Goal: Task Accomplishment & Management: Manage account settings

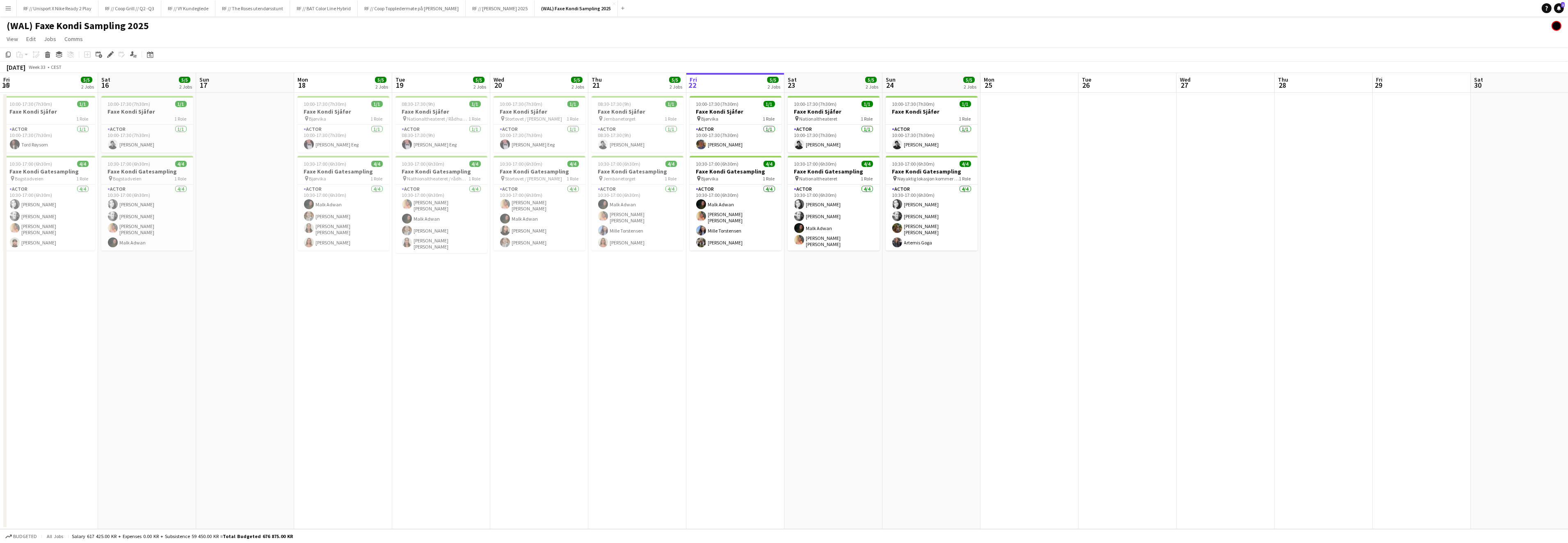
scroll to position [0, 282]
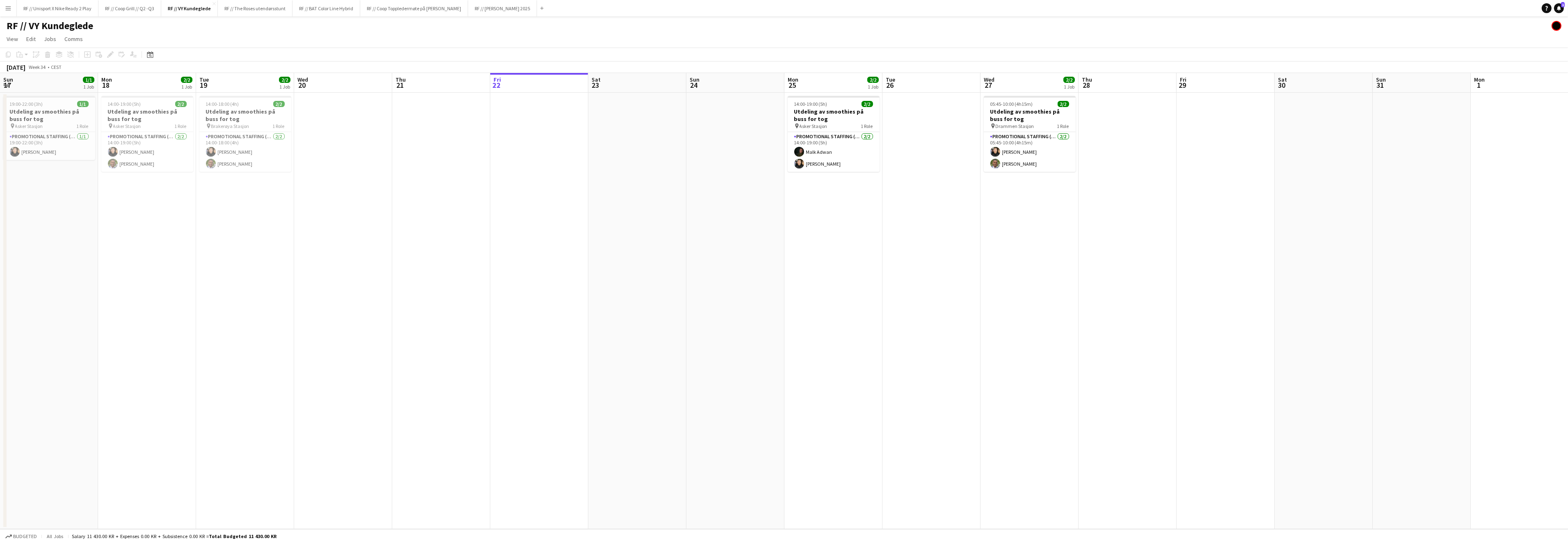
scroll to position [0, 195]
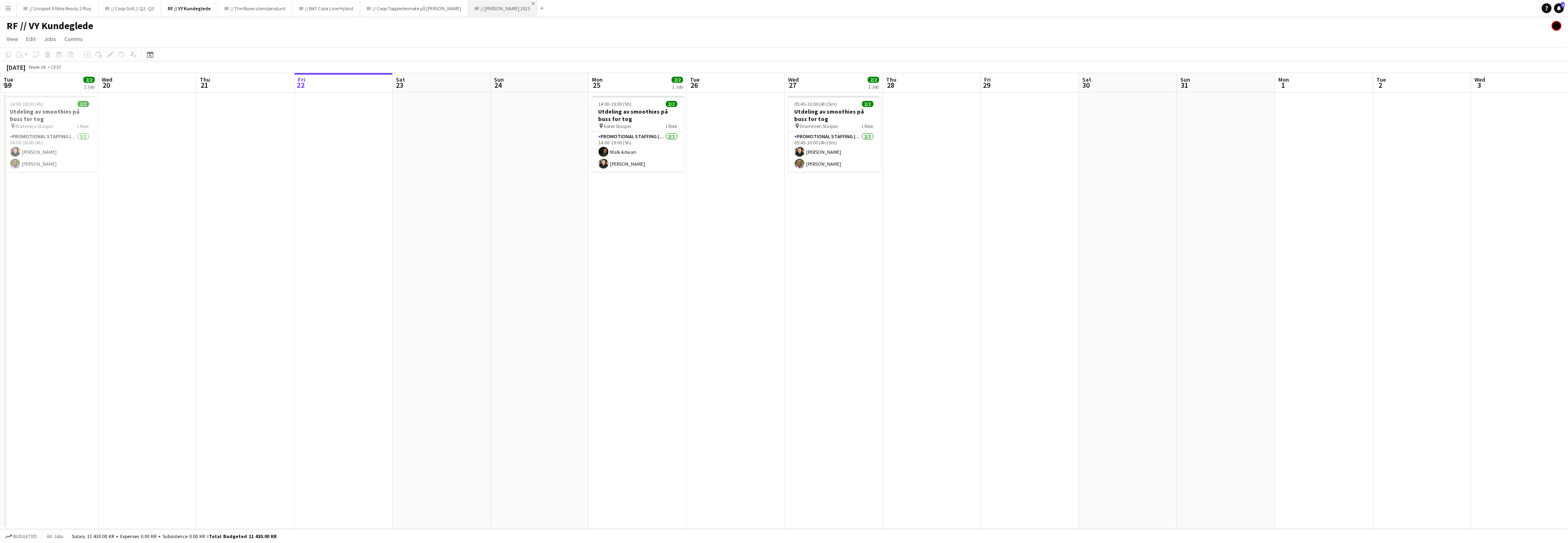
click at [535, 3] on app-icon "Close" at bounding box center [533, 3] width 3 height 3
click at [276, 16] on div "RF // Unisport X Nike Ready 2 Play Close RF // Coop Grill // Q2 -Q3 Close RF //…" at bounding box center [247, 8] width 461 height 16
click at [276, 14] on button "RF // The Roses utendørsstunt Close" at bounding box center [255, 9] width 75 height 16
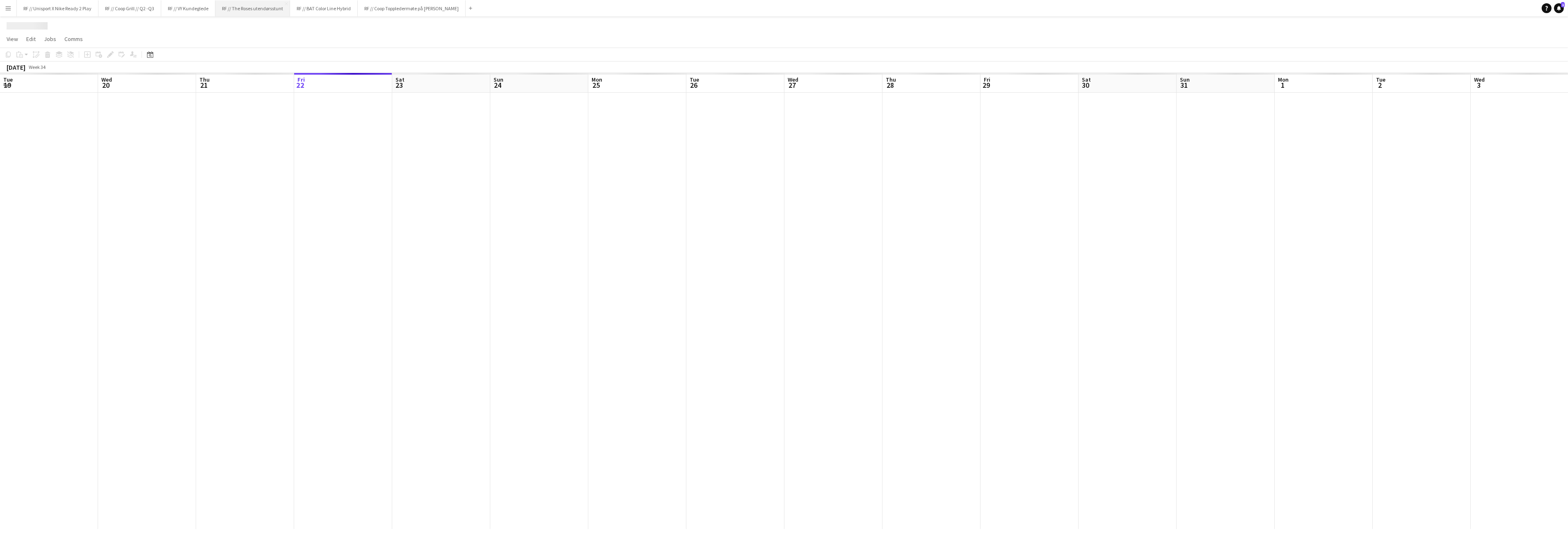
scroll to position [0, 195]
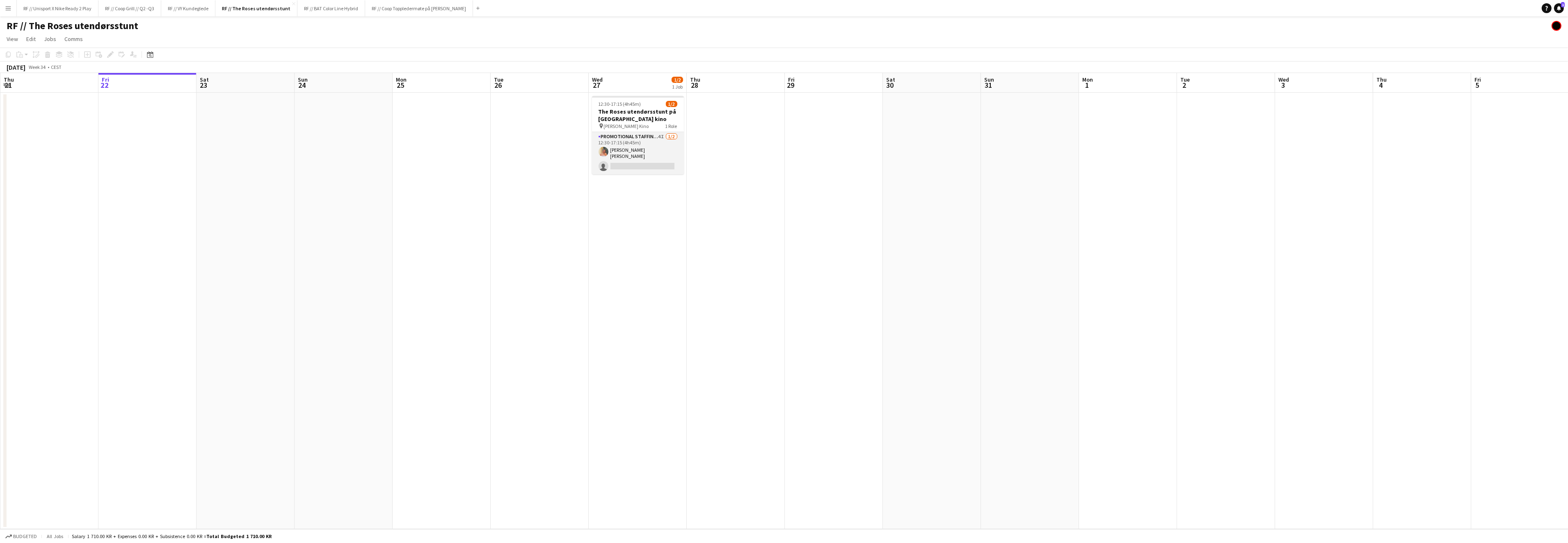
click at [617, 163] on app-card-role "Promotional Staffing (Brand Ambassadors) 4I [DATE] 12:30-17:15 (4h45m) [PERSON_…" at bounding box center [638, 153] width 92 height 42
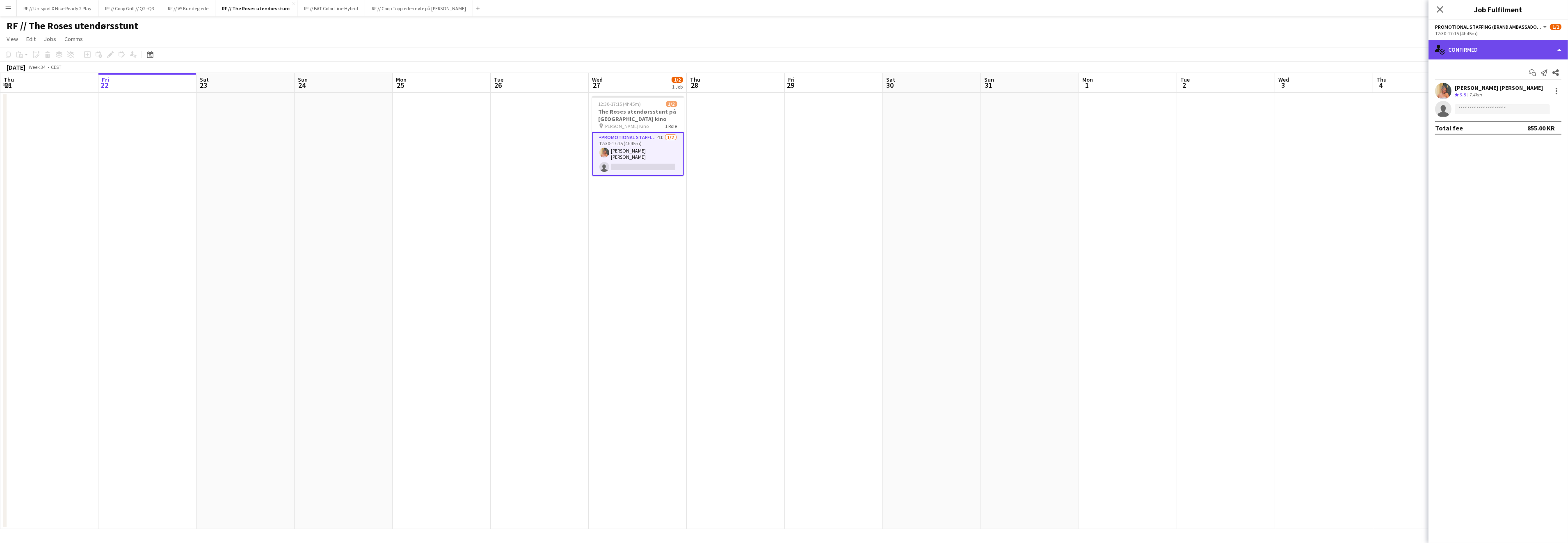
click at [1557, 52] on div "single-neutral-actions-check-2 Confirmed" at bounding box center [1498, 49] width 139 height 19
click at [1518, 133] on div "single-neutral-actions-information Applicants" at bounding box center [1525, 133] width 81 height 16
click at [1481, 70] on span "Declined" at bounding box center [1482, 71] width 23 height 5
click at [1511, 70] on span "Unavailable" at bounding box center [1516, 71] width 32 height 5
click at [1451, 74] on span "Applicants" at bounding box center [1450, 71] width 29 height 5
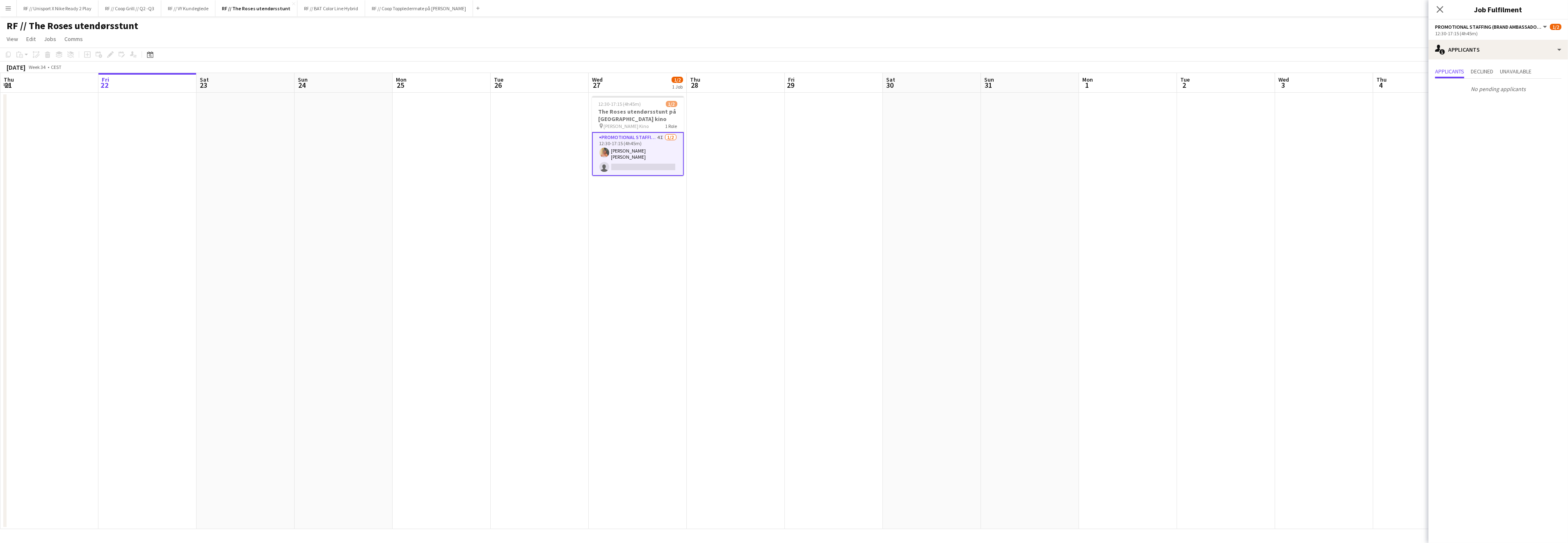
click at [1440, 14] on app-icon "Close pop-in" at bounding box center [1440, 9] width 10 height 10
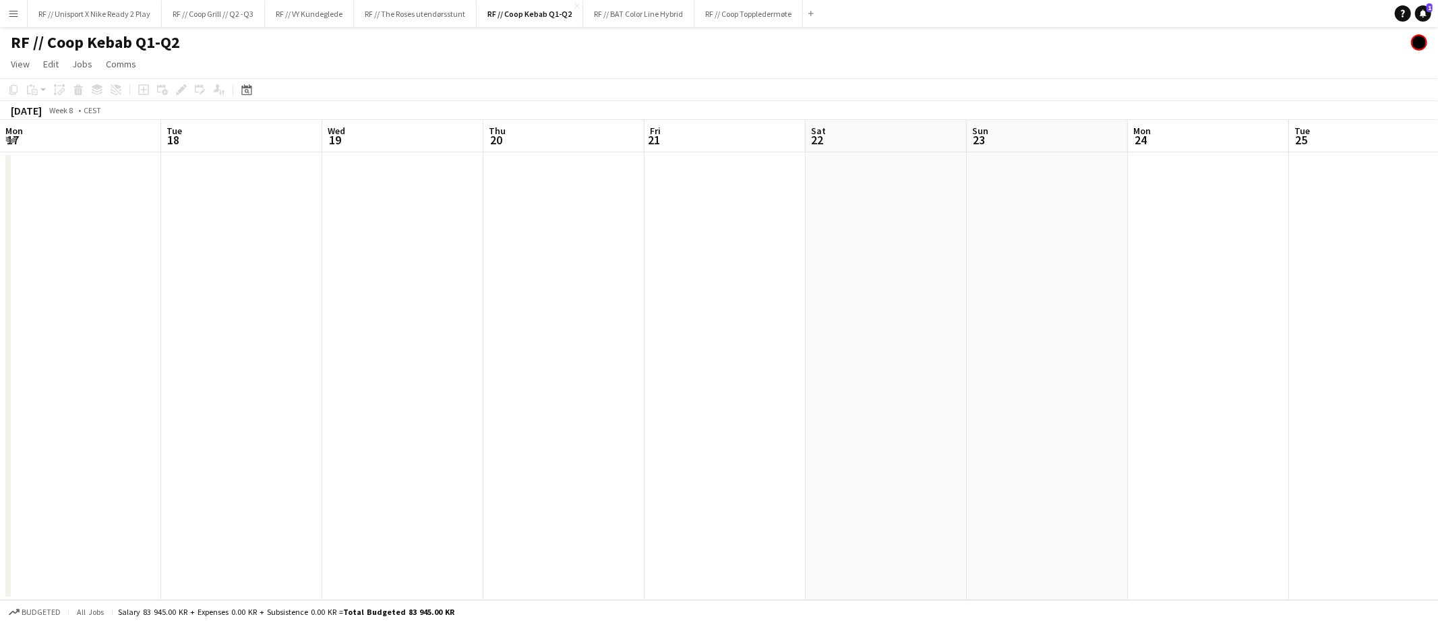
scroll to position [0, 321]
